Goal: Leave review/rating: Leave review/rating

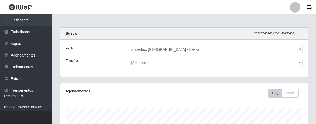
select select "206"
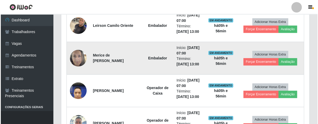
scroll to position [347, 0]
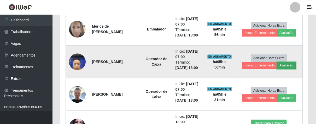
click at [284, 65] on button "Avaliação" at bounding box center [287, 65] width 19 height 7
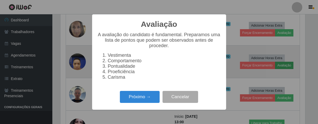
scroll to position [108, 245]
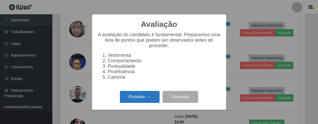
click at [142, 100] on button "Próximo →" at bounding box center [140, 97] width 40 height 12
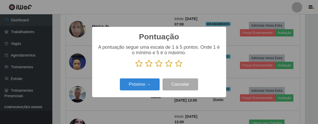
scroll to position [261438, 261302]
click at [180, 64] on icon at bounding box center [178, 64] width 7 height 8
click at [175, 68] on input "radio" at bounding box center [175, 68] width 0 height 0
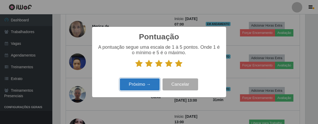
click at [146, 87] on button "Próximo →" at bounding box center [140, 85] width 40 height 12
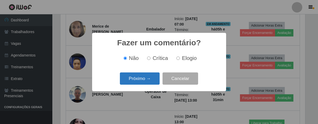
click at [144, 83] on button "Próximo →" at bounding box center [140, 79] width 40 height 12
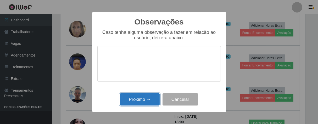
click at [142, 97] on button "Próximo →" at bounding box center [140, 100] width 40 height 12
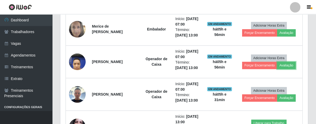
scroll to position [108, 248]
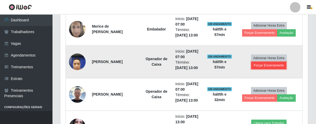
click at [273, 65] on button "Forçar Encerramento" at bounding box center [269, 65] width 35 height 7
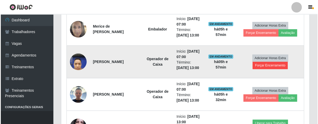
scroll to position [108, 245]
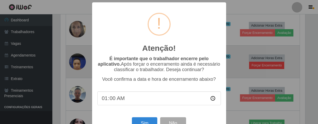
type input "13:00"
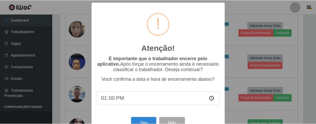
scroll to position [18, 0]
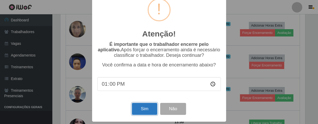
click at [149, 111] on button "Sim" at bounding box center [144, 109] width 25 height 12
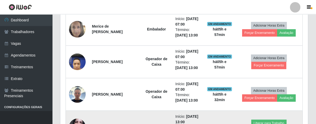
scroll to position [108, 245]
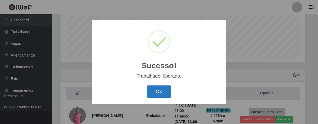
click at [159, 92] on button "OK" at bounding box center [159, 92] width 24 height 12
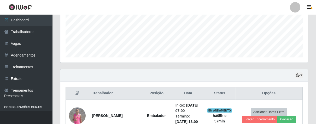
scroll to position [108, 248]
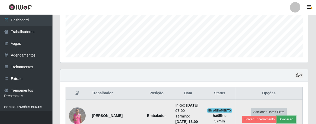
click at [287, 120] on button "Avaliação" at bounding box center [287, 119] width 19 height 7
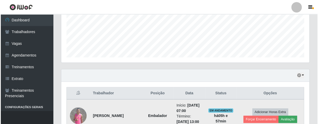
scroll to position [108, 245]
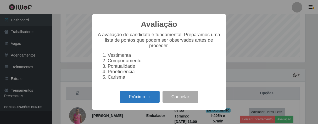
click at [156, 102] on button "Próximo →" at bounding box center [140, 97] width 40 height 12
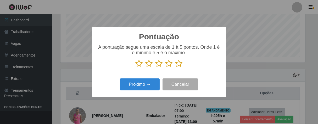
scroll to position [261438, 261302]
click at [180, 64] on icon at bounding box center [178, 64] width 7 height 8
click at [175, 68] on input "radio" at bounding box center [175, 68] width 0 height 0
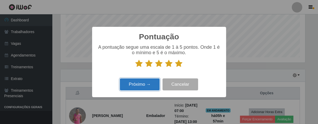
click at [136, 85] on button "Próximo →" at bounding box center [140, 85] width 40 height 12
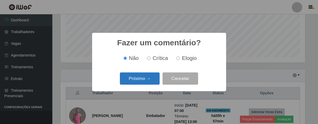
click at [144, 77] on button "Próximo →" at bounding box center [140, 79] width 40 height 12
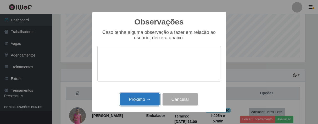
click at [157, 99] on button "Próximo →" at bounding box center [140, 100] width 40 height 12
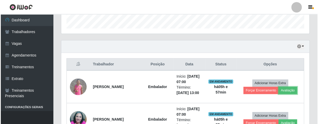
scroll to position [188, 0]
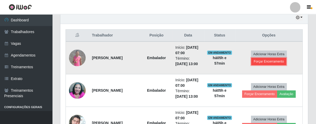
click at [262, 61] on button "Forçar Encerramento" at bounding box center [269, 61] width 35 height 7
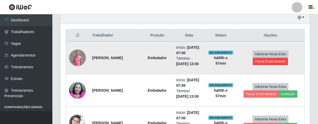
scroll to position [108, 245]
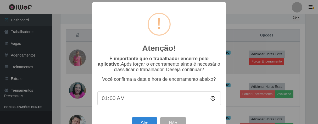
type input "13:00"
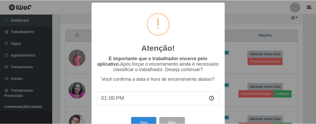
scroll to position [18, 0]
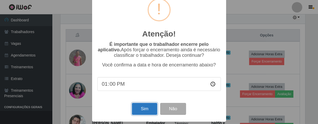
click at [138, 106] on button "Sim" at bounding box center [144, 109] width 25 height 12
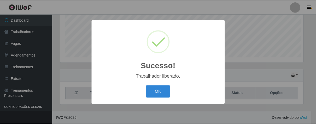
scroll to position [108, 245]
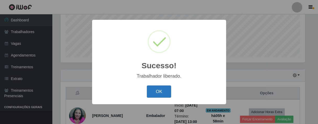
click at [158, 90] on button "OK" at bounding box center [159, 92] width 24 height 12
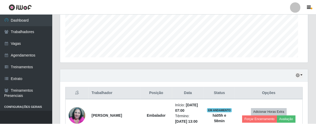
scroll to position [0, 0]
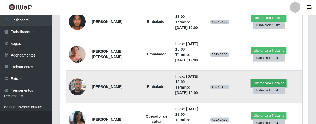
click at [274, 85] on button "Liberar para Trabalho" at bounding box center [269, 83] width 35 height 7
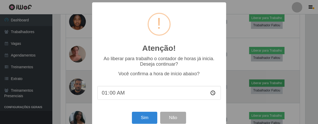
type input "13:00"
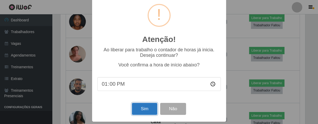
click at [142, 112] on button "Sim" at bounding box center [144, 109] width 25 height 12
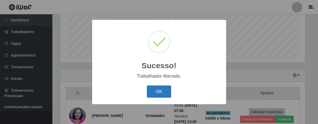
click at [159, 94] on button "OK" at bounding box center [159, 92] width 24 height 12
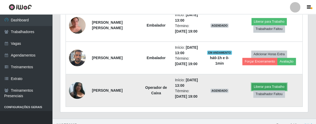
click at [269, 83] on button "Liberar para Trabalho" at bounding box center [269, 86] width 35 height 7
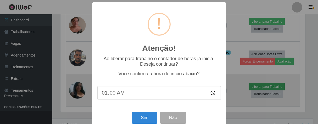
type input "13:00"
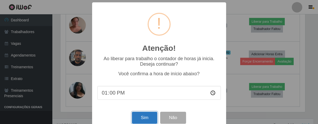
click at [141, 117] on button "Sim" at bounding box center [144, 118] width 25 height 12
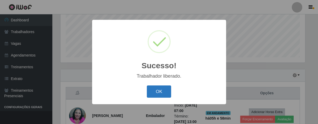
click at [149, 94] on button "OK" at bounding box center [159, 92] width 24 height 12
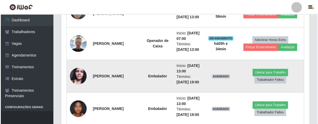
scroll to position [391, 0]
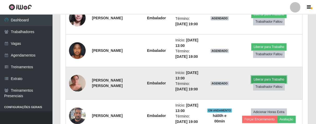
click at [274, 78] on button "Liberar para Trabalho" at bounding box center [269, 79] width 35 height 7
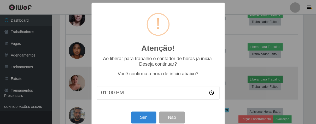
scroll to position [108, 245]
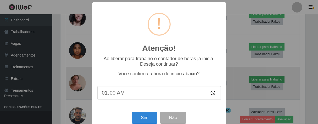
type input "13:00"
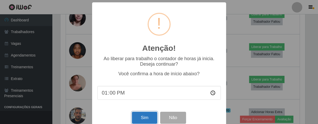
click at [141, 117] on button "Sim" at bounding box center [144, 118] width 25 height 12
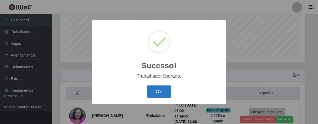
click at [162, 94] on button "OK" at bounding box center [159, 92] width 24 height 12
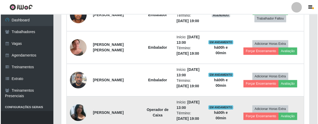
scroll to position [398, 0]
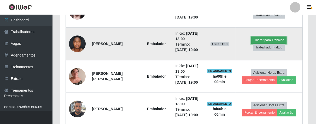
click at [276, 38] on button "Liberar para Trabalho" at bounding box center [269, 40] width 35 height 7
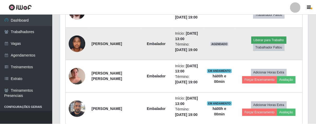
scroll to position [108, 245]
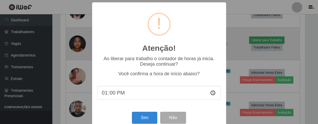
type input "01:00"
type input "13:00"
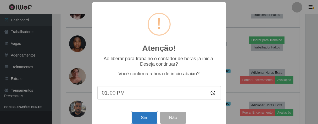
click at [148, 119] on button "Sim" at bounding box center [144, 118] width 25 height 12
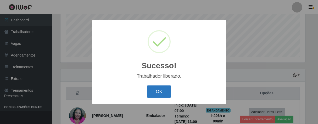
click at [154, 88] on button "OK" at bounding box center [159, 92] width 24 height 12
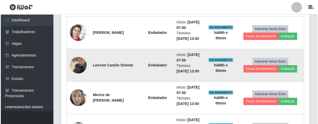
scroll to position [304, 0]
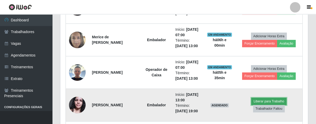
click at [271, 99] on button "Liberar para Trabalho" at bounding box center [269, 101] width 35 height 7
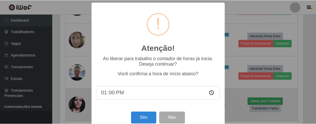
scroll to position [108, 245]
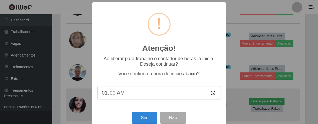
type input "13:00"
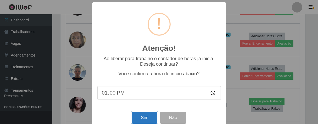
click at [138, 120] on button "Sim" at bounding box center [144, 118] width 25 height 12
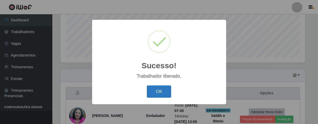
click at [157, 97] on button "OK" at bounding box center [159, 92] width 24 height 12
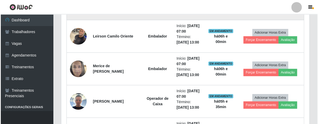
scroll to position [304, 0]
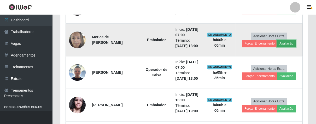
click at [290, 41] on button "Avaliação" at bounding box center [287, 43] width 19 height 7
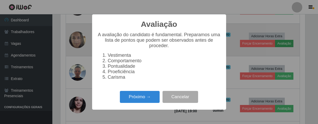
scroll to position [108, 245]
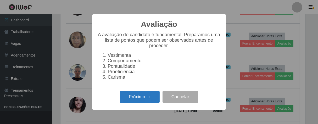
click at [137, 101] on button "Próximo →" at bounding box center [140, 97] width 40 height 12
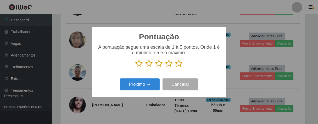
click at [179, 64] on icon at bounding box center [178, 64] width 7 height 8
click at [175, 68] on input "radio" at bounding box center [175, 68] width 0 height 0
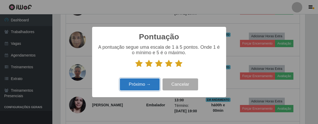
click at [152, 84] on button "Próximo →" at bounding box center [140, 85] width 40 height 12
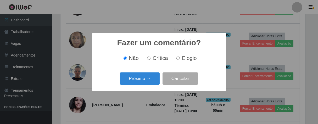
click at [152, 84] on button "Próximo →" at bounding box center [140, 79] width 40 height 12
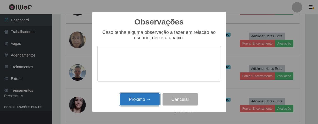
click at [151, 96] on button "Próximo →" at bounding box center [140, 100] width 40 height 12
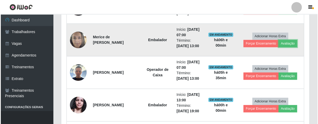
scroll to position [108, 248]
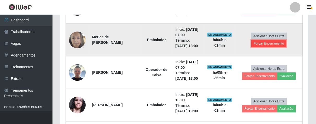
click at [255, 43] on button "Forçar Encerramento" at bounding box center [269, 43] width 35 height 7
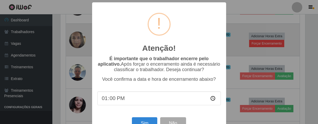
scroll to position [108, 245]
type input "13:00"
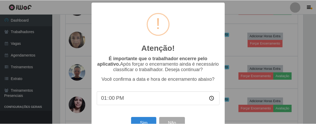
scroll to position [18, 0]
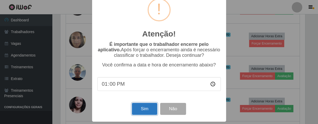
click at [136, 104] on button "Sim" at bounding box center [144, 109] width 25 height 12
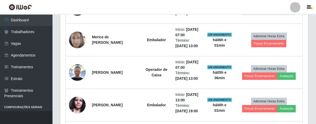
scroll to position [108, 245]
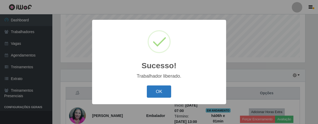
click at [151, 93] on button "OK" at bounding box center [159, 92] width 24 height 12
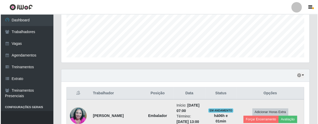
scroll to position [158, 0]
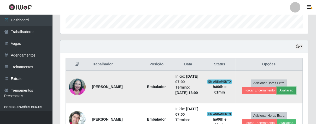
click at [289, 90] on button "Avaliação" at bounding box center [287, 90] width 19 height 7
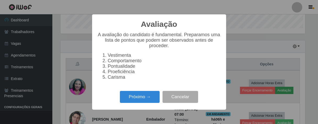
scroll to position [108, 245]
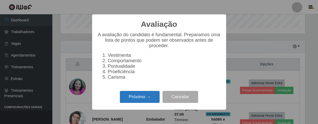
click at [133, 98] on button "Próximo →" at bounding box center [140, 97] width 40 height 12
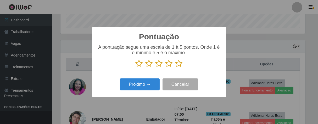
click at [178, 65] on icon at bounding box center [178, 64] width 7 height 8
click at [175, 68] on input "radio" at bounding box center [175, 68] width 0 height 0
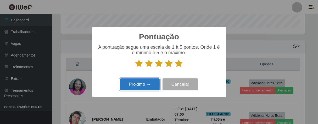
click at [154, 85] on button "Próximo →" at bounding box center [140, 85] width 40 height 12
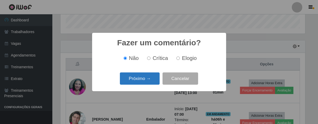
click at [149, 81] on button "Próximo →" at bounding box center [140, 79] width 40 height 12
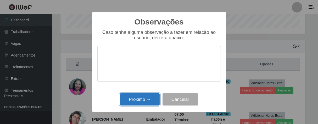
click at [147, 97] on button "Próximo →" at bounding box center [140, 100] width 40 height 12
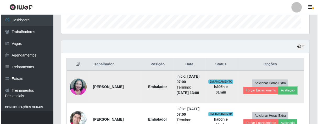
scroll to position [108, 248]
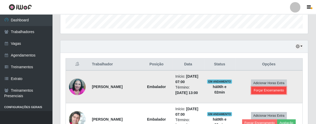
click at [271, 88] on button "Forçar Encerramento" at bounding box center [269, 90] width 35 height 7
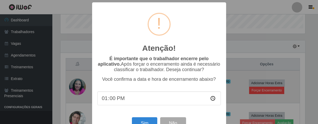
scroll to position [108, 245]
type input "13:00"
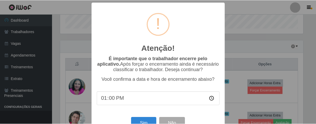
scroll to position [18, 0]
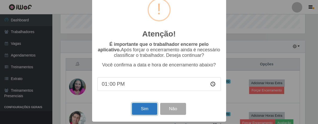
click at [140, 106] on button "Sim" at bounding box center [144, 109] width 25 height 12
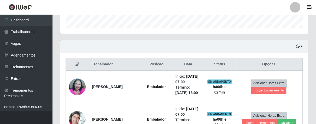
scroll to position [108, 245]
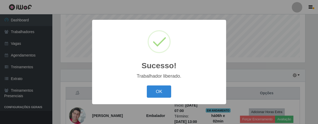
drag, startPoint x: 167, startPoint y: 94, endPoint x: 186, endPoint y: 71, distance: 30.2
click at [167, 93] on button "OK" at bounding box center [159, 92] width 24 height 12
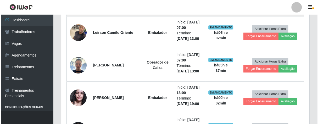
scroll to position [217, 0]
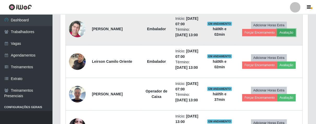
click at [287, 31] on button "Avaliação" at bounding box center [287, 32] width 19 height 7
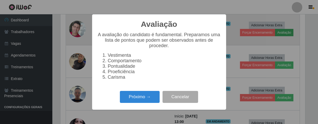
scroll to position [108, 245]
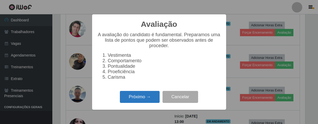
click at [152, 99] on button "Próximo →" at bounding box center [140, 97] width 40 height 12
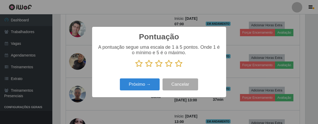
click at [179, 65] on icon at bounding box center [178, 64] width 7 height 8
click at [175, 68] on input "radio" at bounding box center [175, 68] width 0 height 0
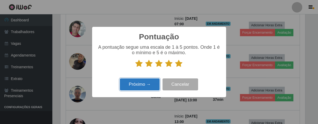
click at [156, 83] on button "Próximo →" at bounding box center [140, 85] width 40 height 12
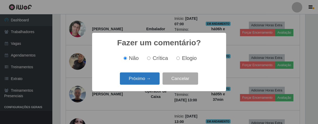
click at [153, 79] on button "Próximo →" at bounding box center [140, 79] width 40 height 12
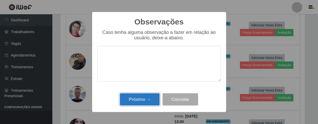
click at [156, 103] on button "Próximo →" at bounding box center [140, 100] width 40 height 12
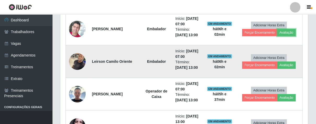
scroll to position [108, 248]
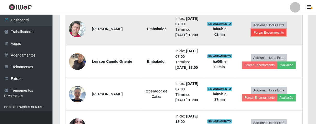
click at [265, 31] on button "Forçar Encerramento" at bounding box center [269, 32] width 35 height 7
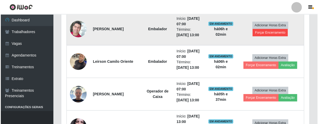
scroll to position [108, 245]
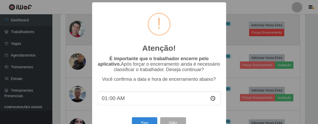
type input "13:00"
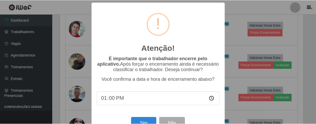
scroll to position [18, 0]
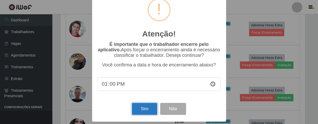
click at [145, 111] on button "Sim" at bounding box center [144, 109] width 25 height 12
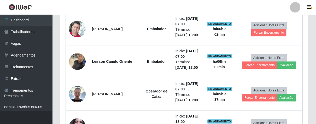
scroll to position [261438, 261302]
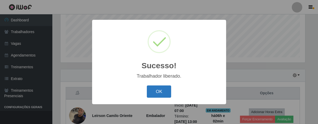
click at [160, 94] on button "OK" at bounding box center [159, 92] width 24 height 12
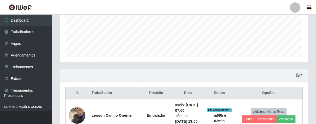
scroll to position [261438, 261298]
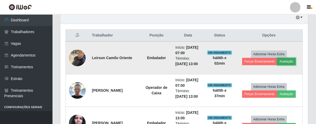
click at [285, 63] on button "Avaliação" at bounding box center [287, 61] width 19 height 7
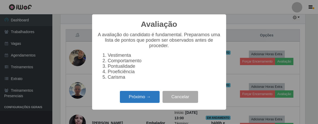
click at [149, 103] on button "Próximo →" at bounding box center [140, 97] width 40 height 12
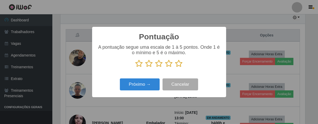
click at [178, 66] on icon at bounding box center [178, 64] width 7 height 8
click at [175, 68] on input "radio" at bounding box center [175, 68] width 0 height 0
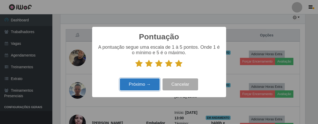
click at [153, 87] on button "Próximo →" at bounding box center [140, 85] width 40 height 12
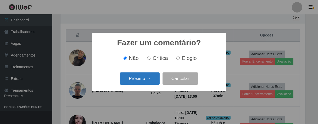
click at [156, 79] on button "Próximo →" at bounding box center [140, 79] width 40 height 12
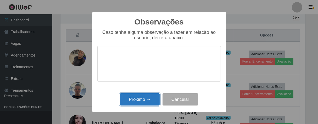
click at [149, 103] on button "Próximo →" at bounding box center [140, 100] width 40 height 12
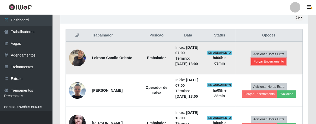
click at [266, 62] on button "Forçar Encerramento" at bounding box center [269, 61] width 35 height 7
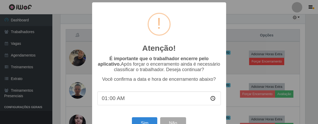
type input "13:00"
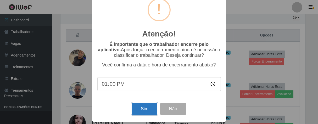
click at [139, 111] on button "Sim" at bounding box center [144, 109] width 25 height 12
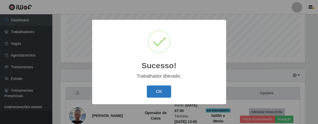
click at [160, 92] on button "OK" at bounding box center [159, 92] width 24 height 12
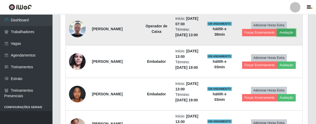
click at [290, 31] on button "Avaliação" at bounding box center [287, 32] width 19 height 7
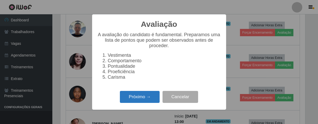
click at [145, 98] on button "Próximo →" at bounding box center [140, 97] width 40 height 12
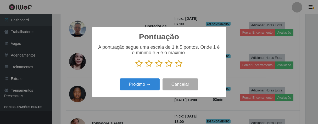
click at [181, 65] on icon at bounding box center [178, 64] width 7 height 8
click at [175, 68] on input "radio" at bounding box center [175, 68] width 0 height 0
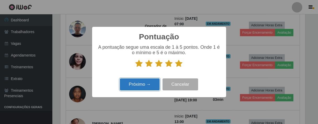
click at [150, 82] on button "Próximo →" at bounding box center [140, 85] width 40 height 12
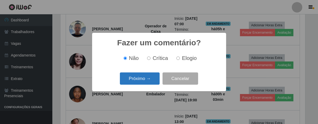
click at [157, 81] on button "Próximo →" at bounding box center [140, 79] width 40 height 12
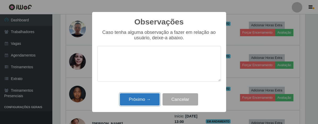
click at [146, 99] on button "Próximo →" at bounding box center [140, 100] width 40 height 12
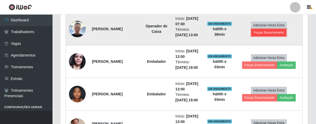
click at [276, 32] on button "Forçar Encerramento" at bounding box center [269, 32] width 35 height 7
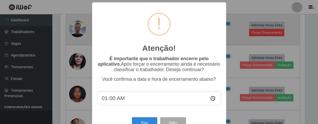
type input "13:00"
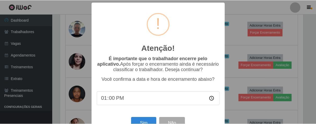
scroll to position [18, 0]
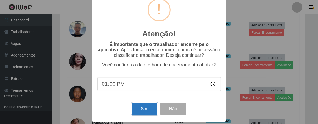
click at [144, 108] on button "Sim" at bounding box center [144, 109] width 25 height 12
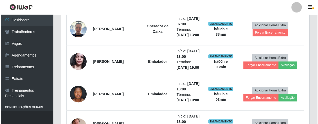
scroll to position [129, 0]
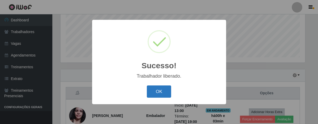
click at [166, 90] on button "OK" at bounding box center [159, 92] width 24 height 12
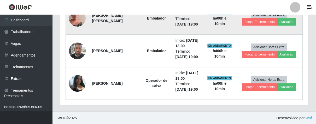
scroll to position [234, 0]
